Goal: Task Accomplishment & Management: Complete application form

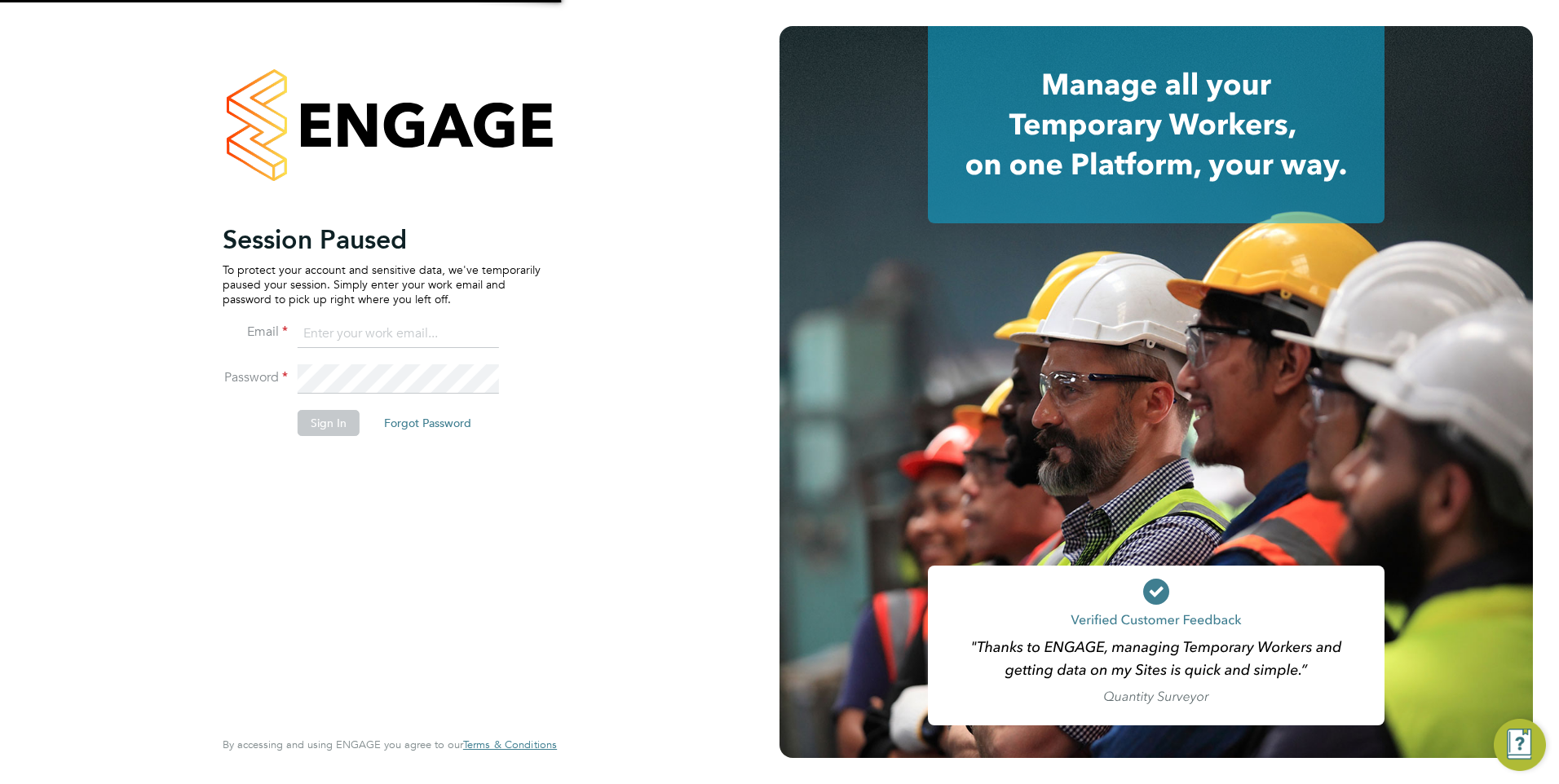
type input "Rufena.Haque@ncclondon.ac.uk"
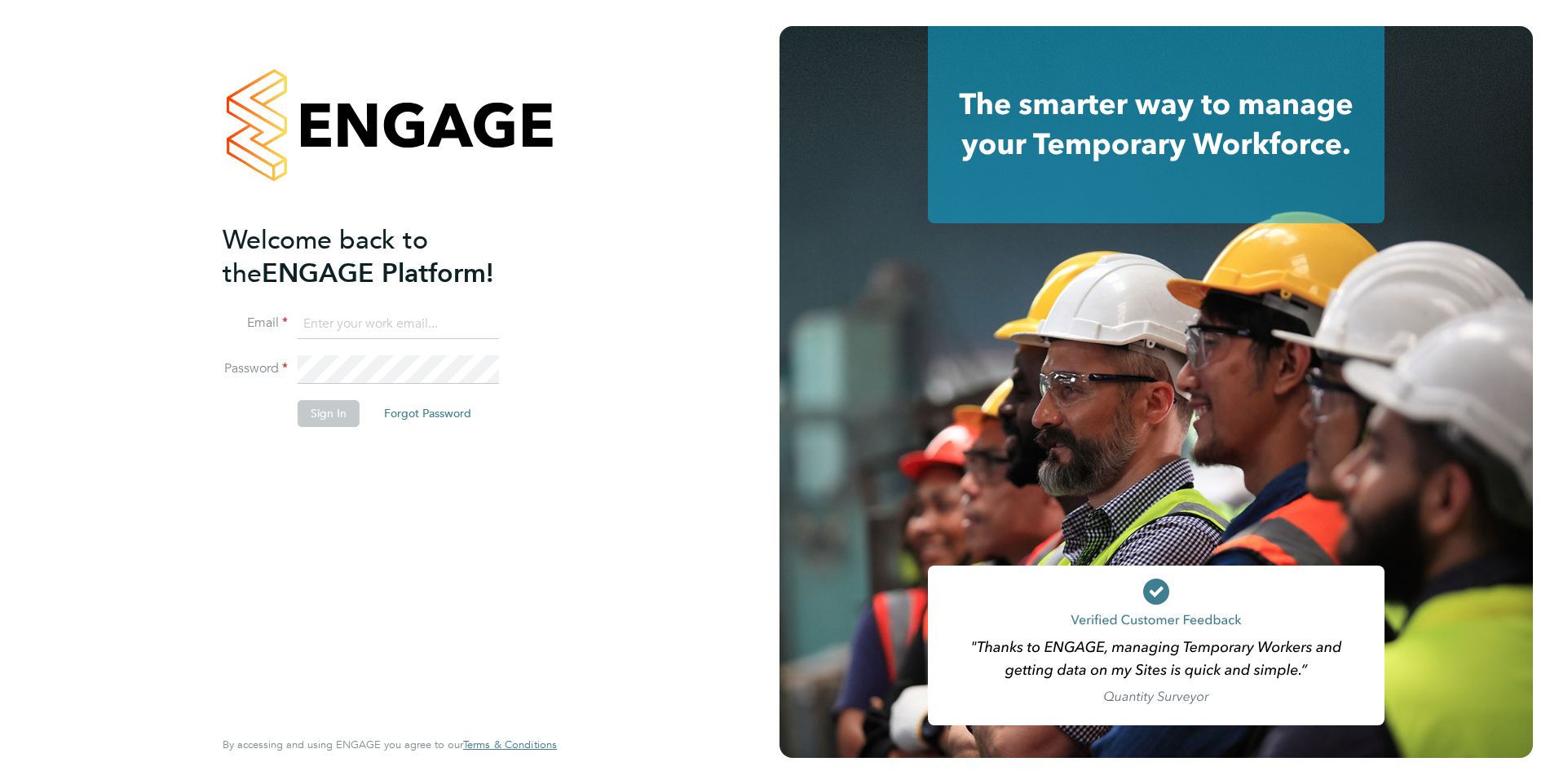
type input "[EMAIL_ADDRESS][PERSON_NAME][DOMAIN_NAME]"
click at [334, 413] on button "Sign In" at bounding box center [328, 413] width 62 height 26
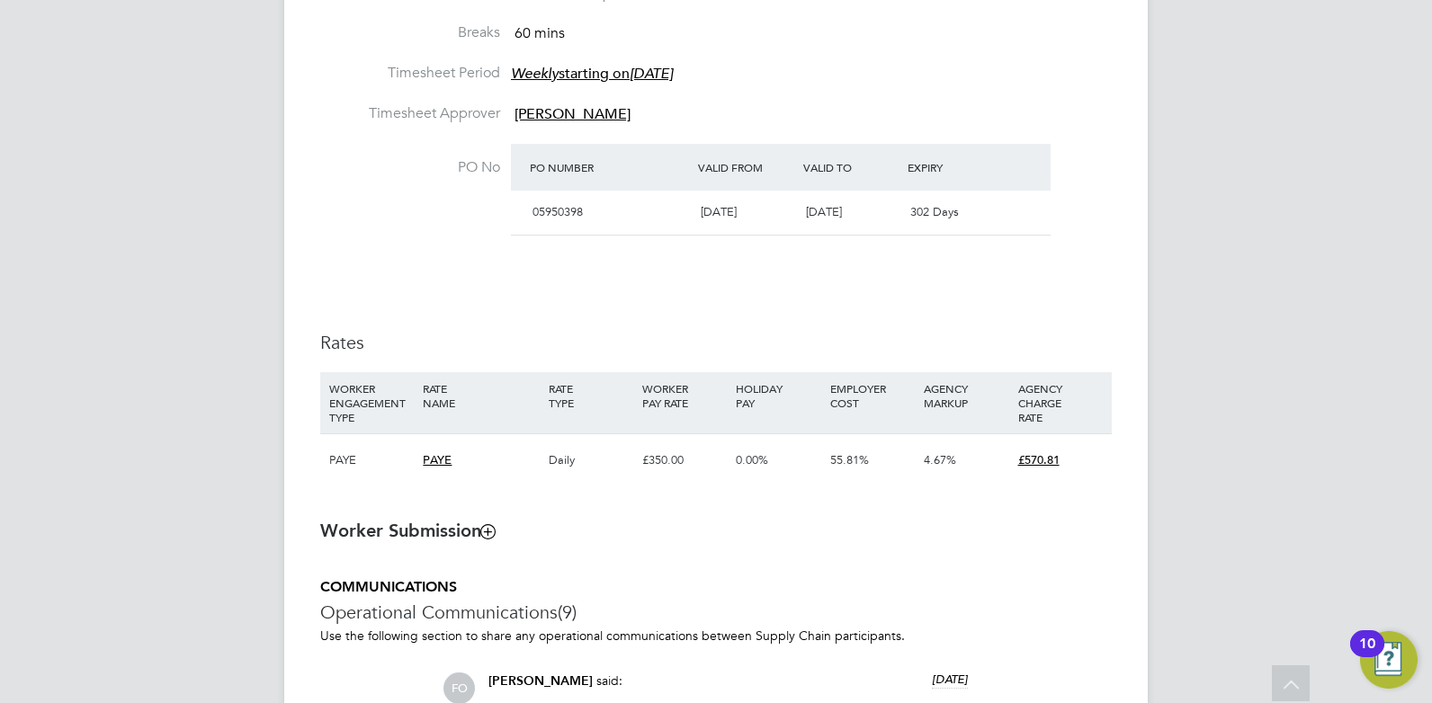
scroll to position [1079, 0]
